Goal: Task Accomplishment & Management: Use online tool/utility

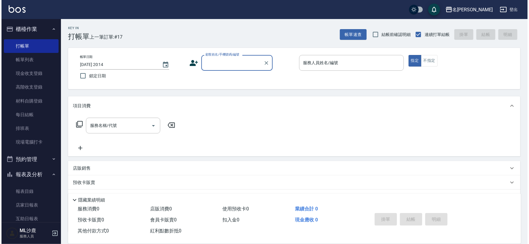
scroll to position [155, 0]
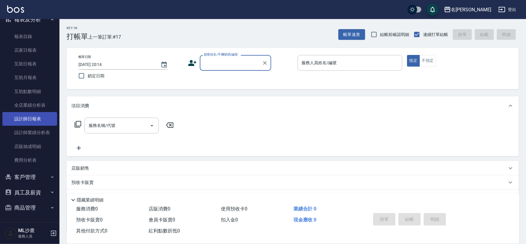
click at [29, 116] on link "設計師日報表" at bounding box center [29, 119] width 55 height 14
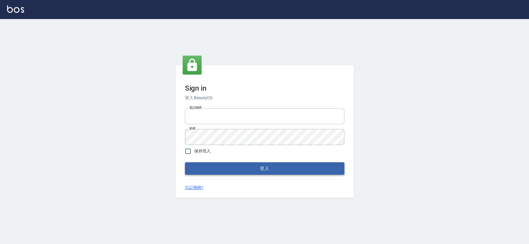
type input "0426653545"
click at [235, 171] on button "登入" at bounding box center [264, 168] width 159 height 12
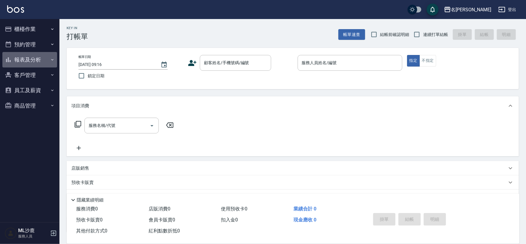
click at [52, 58] on icon "button" at bounding box center [52, 59] width 5 height 5
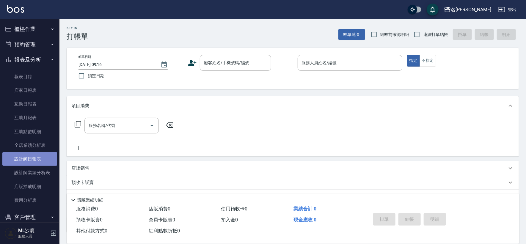
click at [30, 159] on link "設計師日報表" at bounding box center [29, 159] width 55 height 14
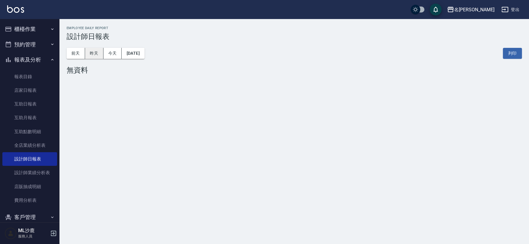
click at [93, 51] on button "昨天" at bounding box center [94, 53] width 18 height 11
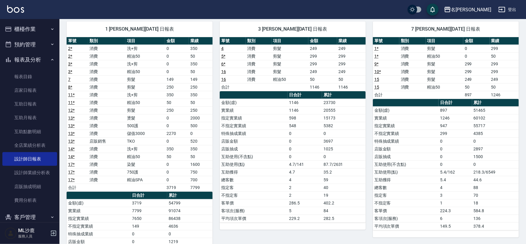
scroll to position [33, 0]
